Goal: Check status: Check status

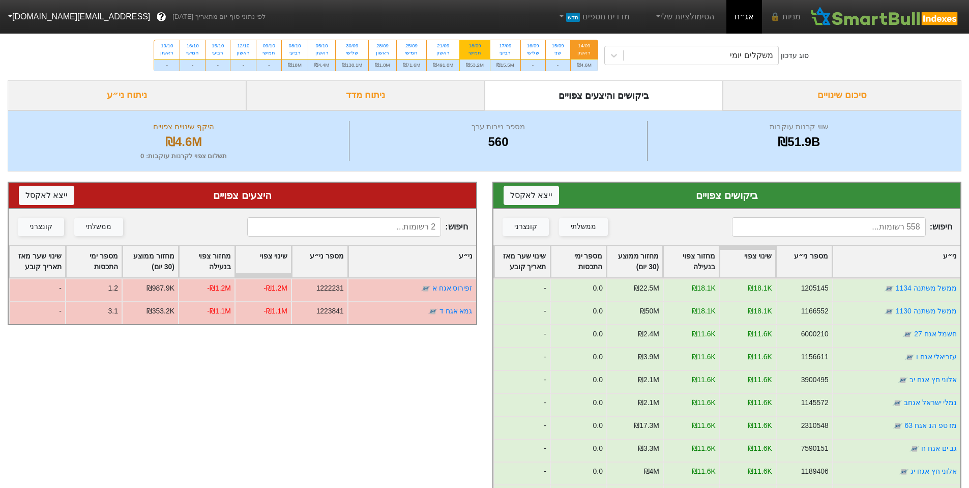
click at [477, 48] on div "18/09" at bounding box center [475, 45] width 18 height 7
click at [475, 47] on input "18/09 חמישי ₪53.2M" at bounding box center [472, 43] width 7 height 7
radio input "true"
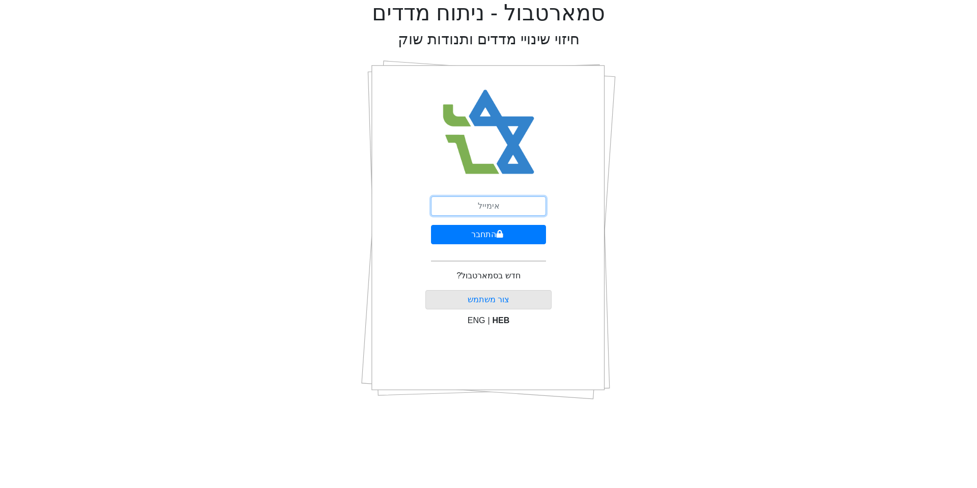
click at [514, 209] on input "email" at bounding box center [488, 205] width 115 height 19
type input "[EMAIL_ADDRESS][DOMAIN_NAME]"
click at [466, 232] on button "התחבר" at bounding box center [488, 234] width 115 height 19
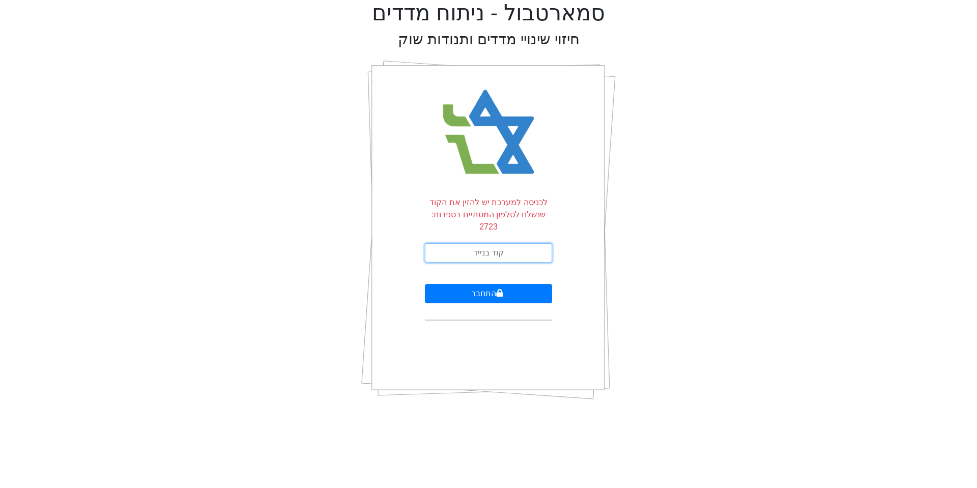
click at [476, 243] on input "text" at bounding box center [488, 252] width 127 height 19
type input "946470"
click at [505, 284] on button "התחבר" at bounding box center [488, 293] width 127 height 19
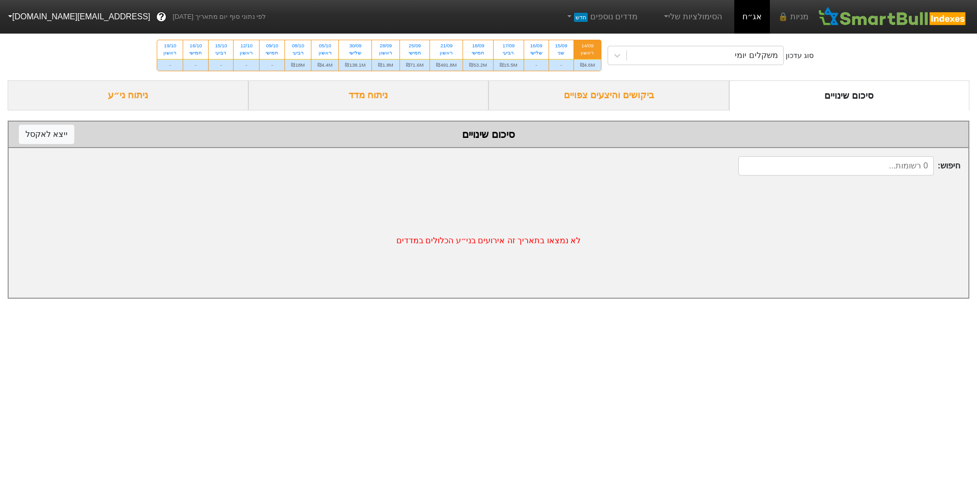
drag, startPoint x: 610, startPoint y: 68, endPoint x: 610, endPoint y: 90, distance: 21.4
click at [611, 73] on div "סוג עדכון משקלים יומי 14/09 ראשון ₪4.6M 15/09 שני - 16/09 שלישי - 17/09 רביעי ₪…" at bounding box center [488, 56] width 977 height 50
click at [611, 90] on div "ביקושים והיצעים צפויים" at bounding box center [609, 95] width 241 height 30
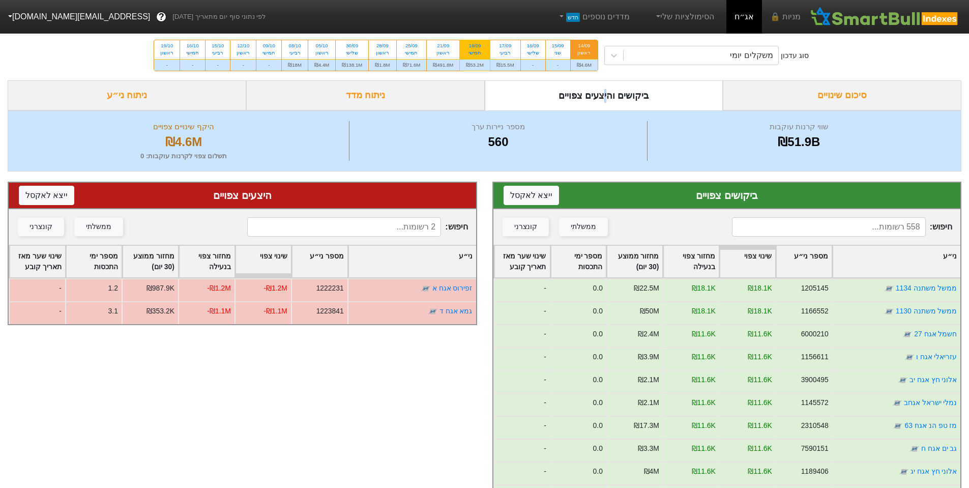
click at [462, 55] on div "18/09 חמישי" at bounding box center [475, 49] width 30 height 18
click at [469, 47] on input "18/09 חמישי ₪53.2M" at bounding box center [472, 43] width 7 height 7
radio input "true"
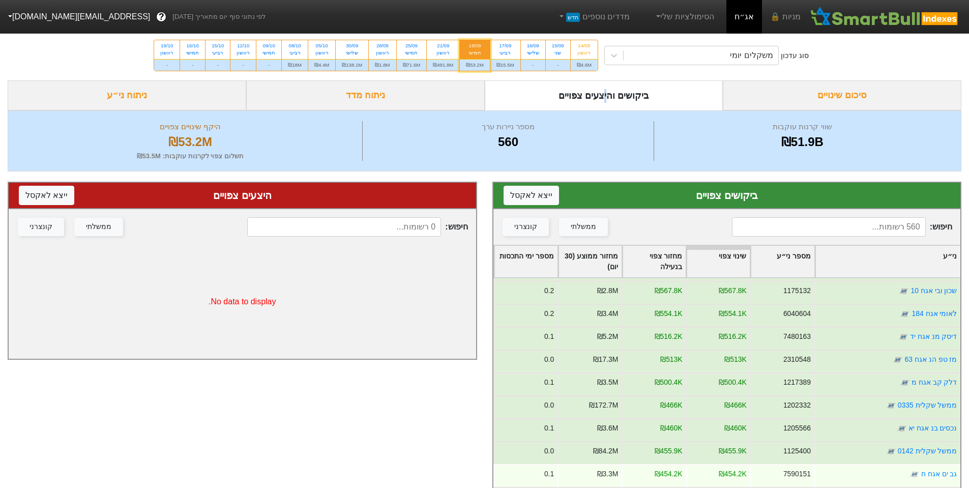
scroll to position [102, 0]
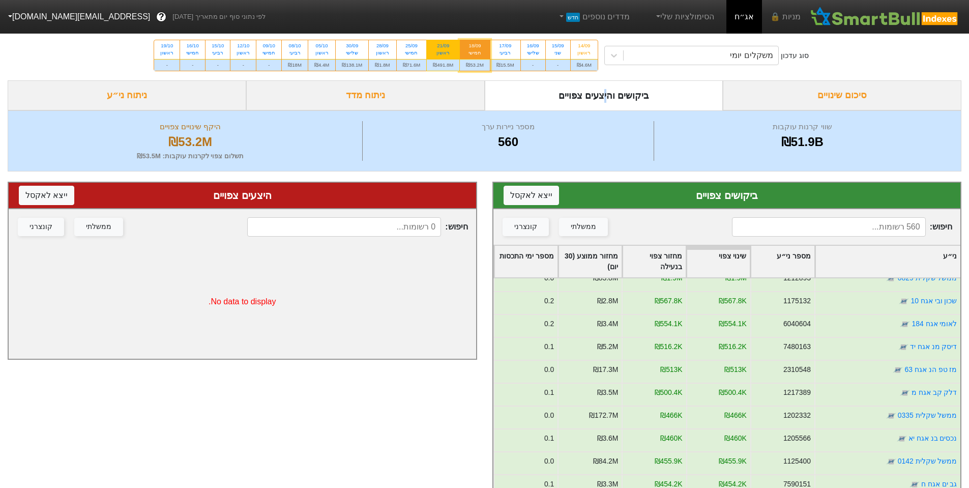
click at [436, 50] on div "ראשון" at bounding box center [443, 52] width 20 height 7
click at [437, 47] on input "21/09 ראשון ₪491.8M" at bounding box center [440, 43] width 7 height 7
radio input "true"
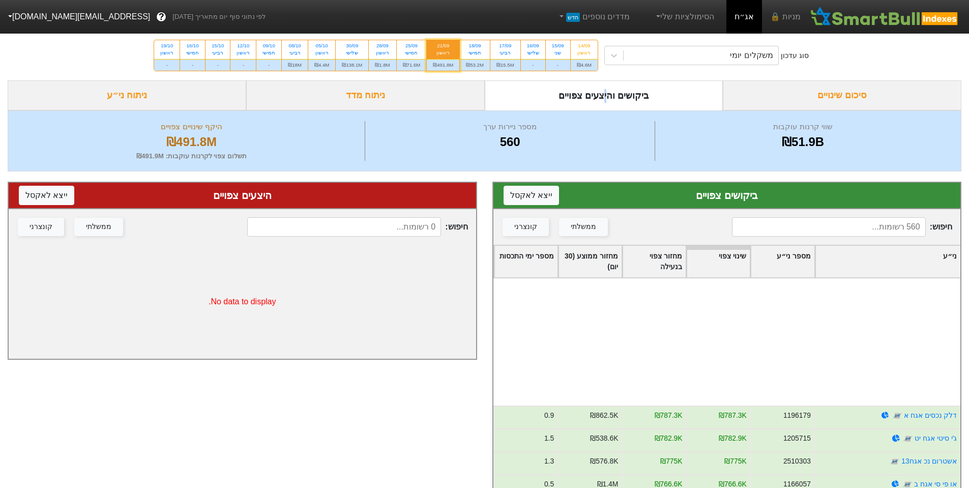
scroll to position [4733, 0]
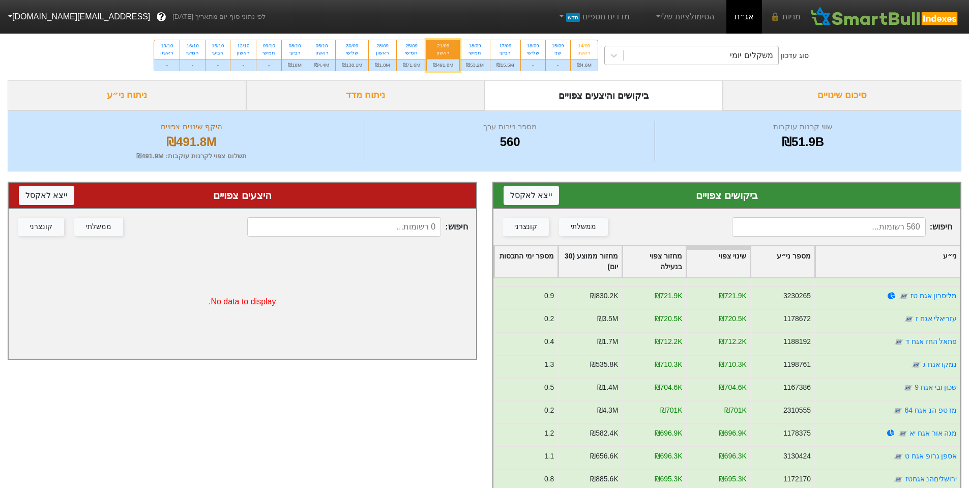
click at [675, 50] on div "משקלים יומי" at bounding box center [701, 55] width 155 height 18
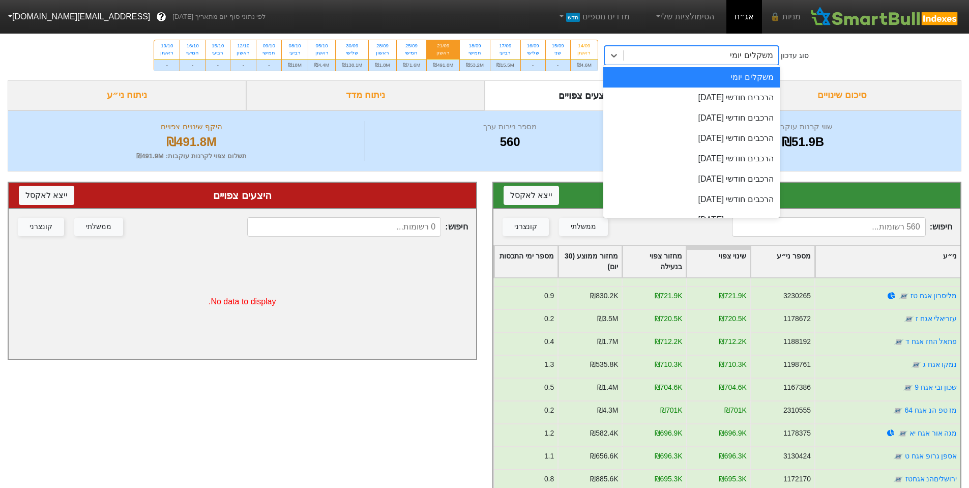
click at [709, 55] on div "משקלים יומי" at bounding box center [701, 55] width 155 height 18
click at [716, 61] on div "משקלים יומי" at bounding box center [701, 55] width 155 height 18
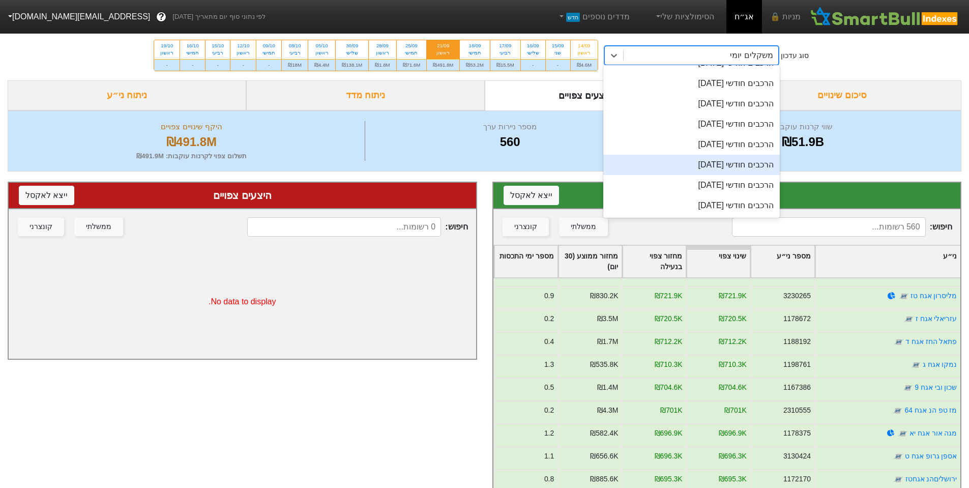
scroll to position [0, 0]
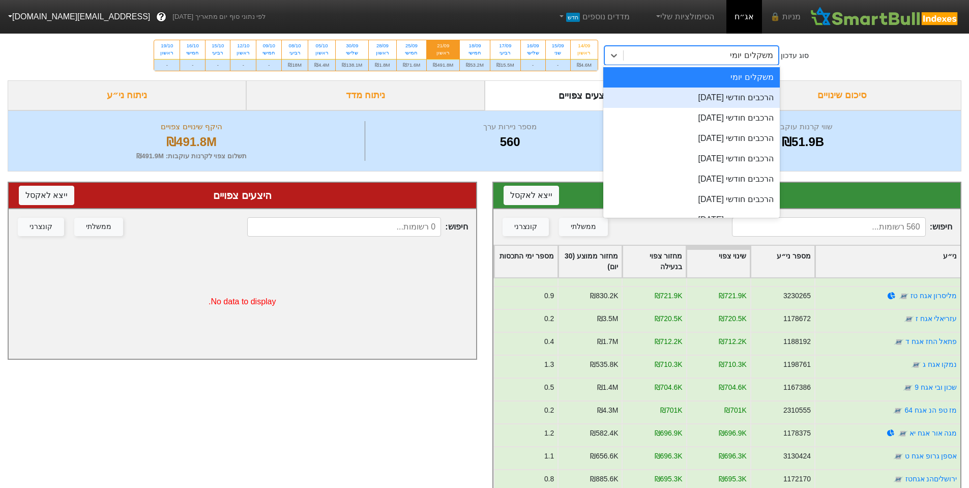
click at [761, 101] on div "הרכבים חודשי [DATE]" at bounding box center [692, 98] width 177 height 20
